Goal: Transaction & Acquisition: Obtain resource

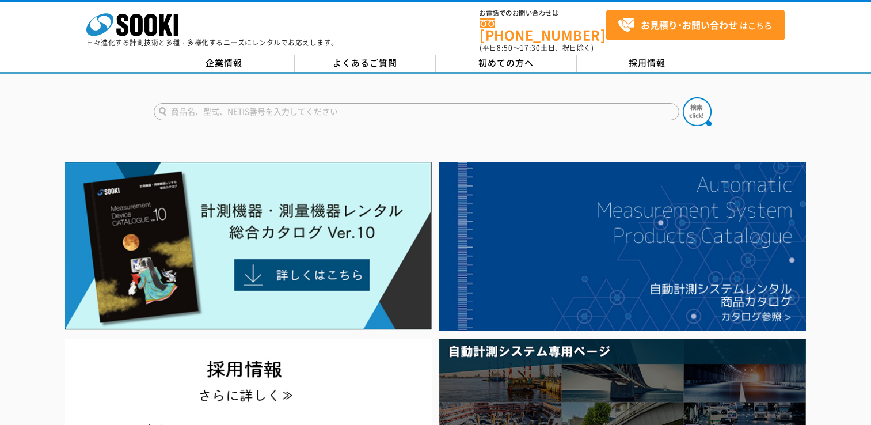
click at [242, 103] on input "text" at bounding box center [416, 111] width 525 height 17
type input "一酸化炭素検知"
click at [683, 97] on button at bounding box center [697, 111] width 29 height 29
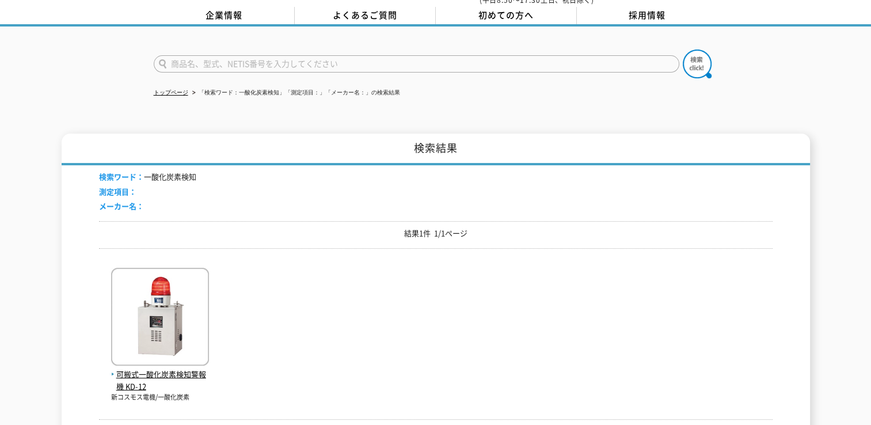
scroll to position [115, 0]
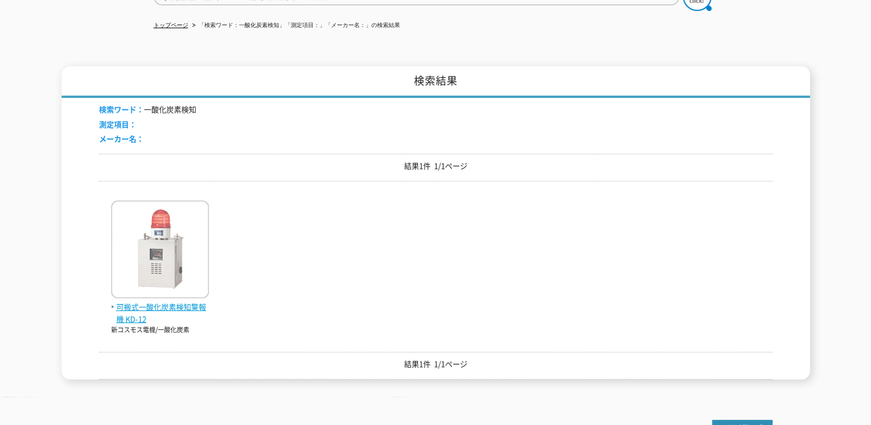
click at [145, 305] on span "可搬式一酸化炭素検知警報機 KD-12" at bounding box center [160, 313] width 98 height 24
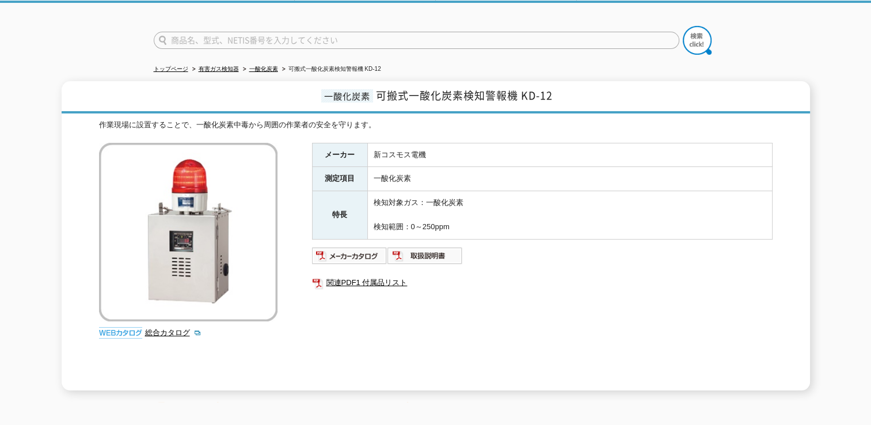
scroll to position [192, 0]
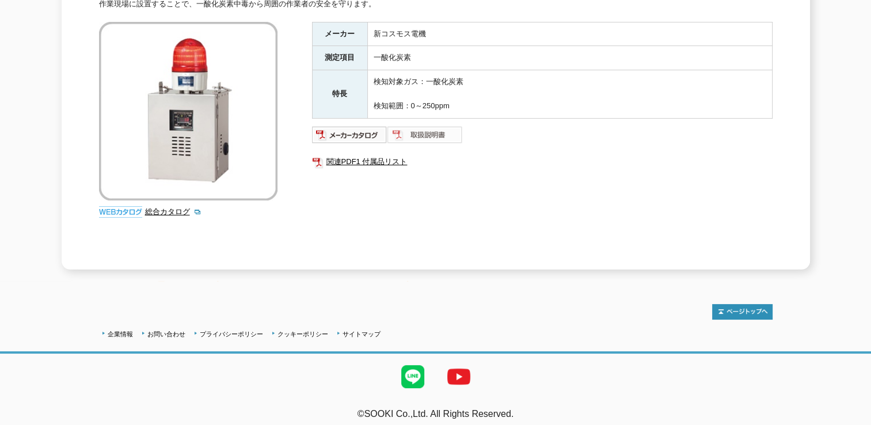
click at [426, 128] on img at bounding box center [424, 134] width 75 height 18
